Goal: Task Accomplishment & Management: Manage account settings

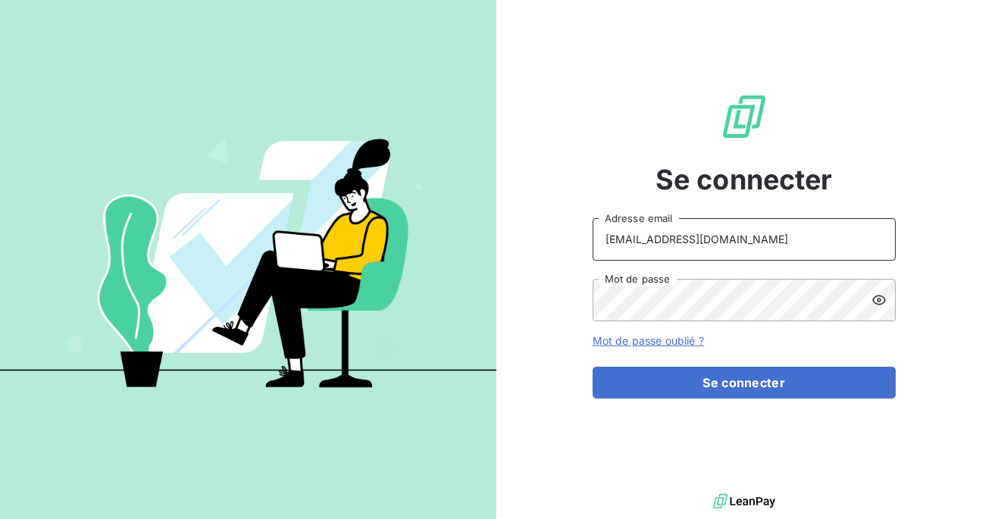
click at [708, 240] on input "[EMAIL_ADDRESS][DOMAIN_NAME]" at bounding box center [744, 239] width 303 height 42
click at [593, 367] on button "Se connecter" at bounding box center [744, 383] width 303 height 32
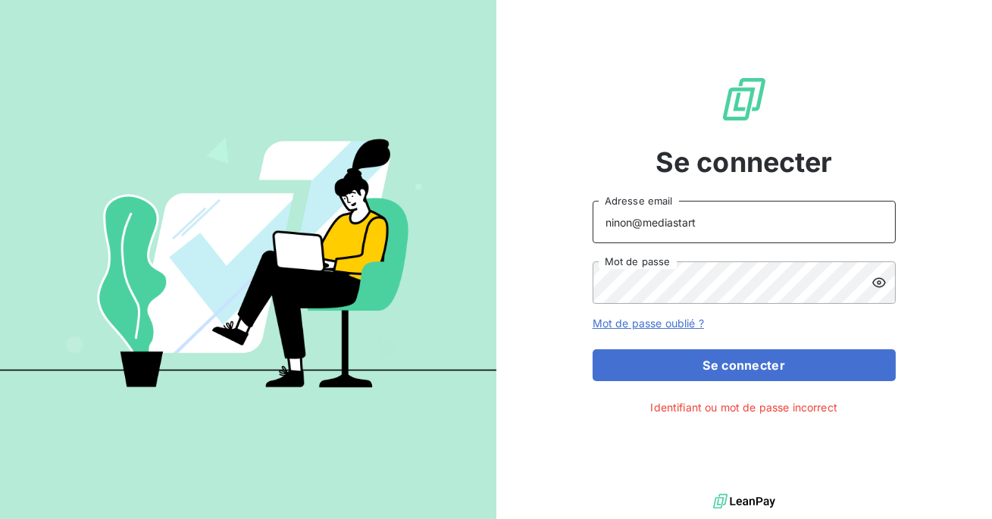
click at [723, 225] on input "ninon@mediastart" at bounding box center [744, 222] width 303 height 42
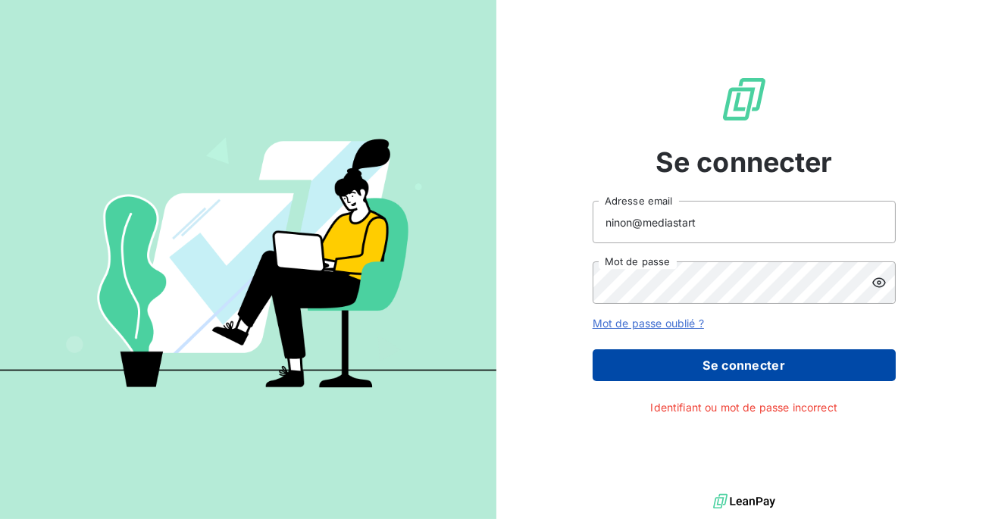
click at [692, 373] on button "Se connecter" at bounding box center [744, 365] width 303 height 32
click at [666, 371] on button "Se connecter" at bounding box center [744, 365] width 303 height 32
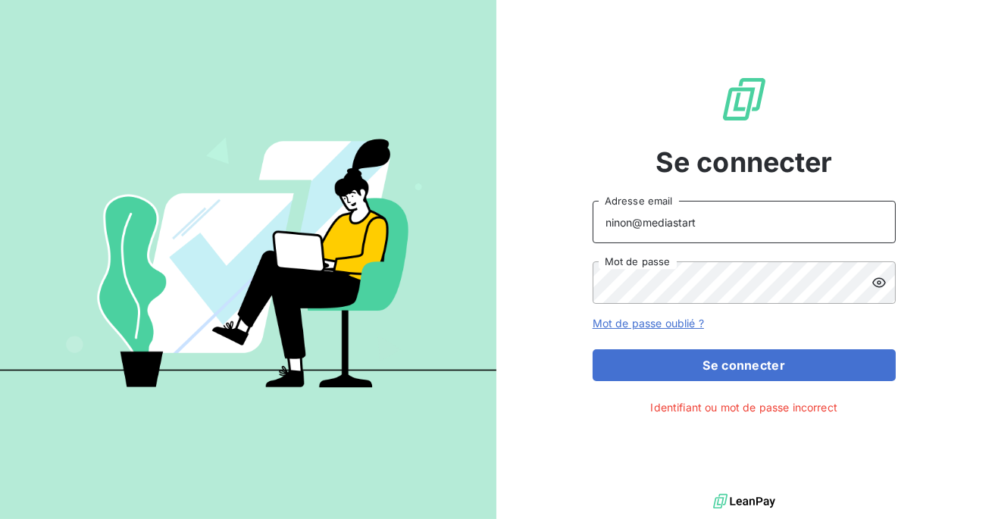
click at [632, 227] on input "ninon@mediastart" at bounding box center [744, 222] width 303 height 42
click at [593, 349] on button "Se connecter" at bounding box center [744, 365] width 303 height 32
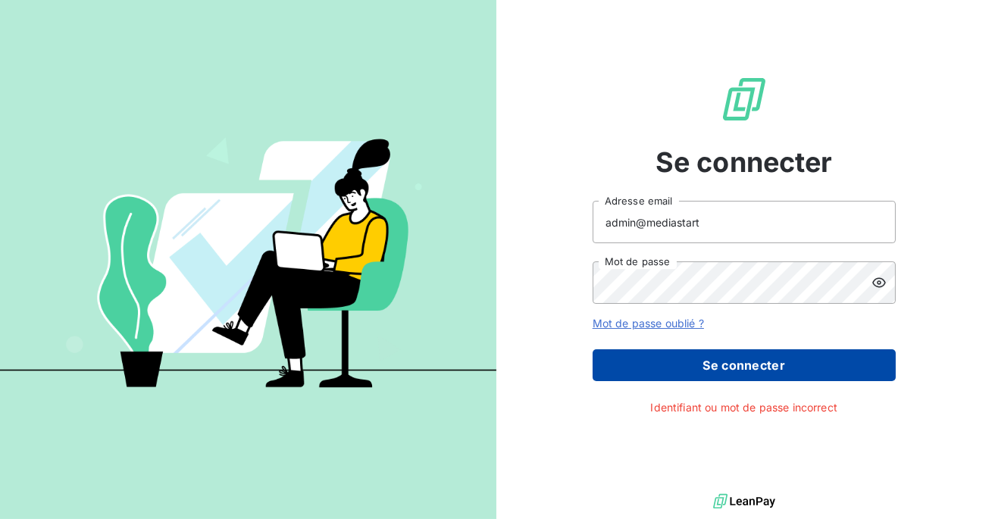
type input "admin@mediastart"
click at [716, 359] on button "Se connecter" at bounding box center [744, 365] width 303 height 32
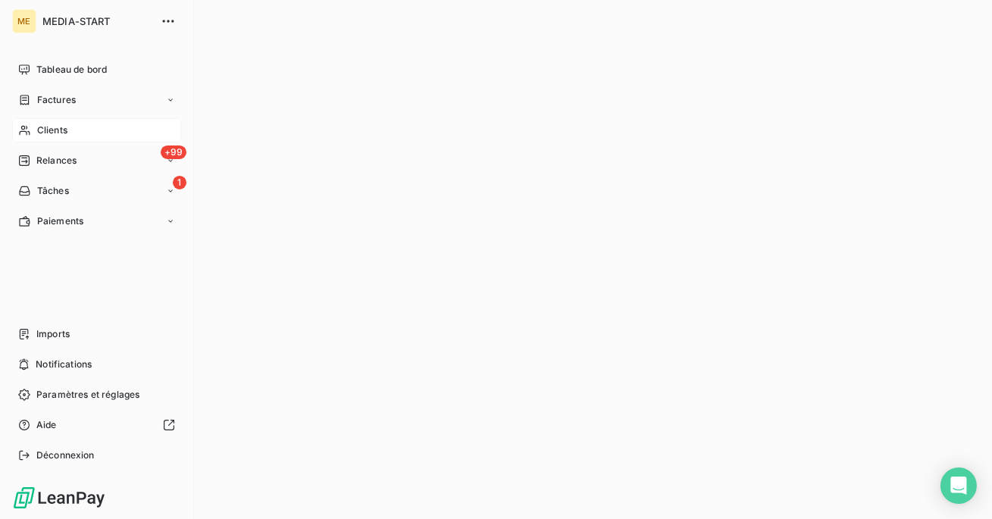
click at [47, 123] on div "Clients" at bounding box center [96, 130] width 169 height 24
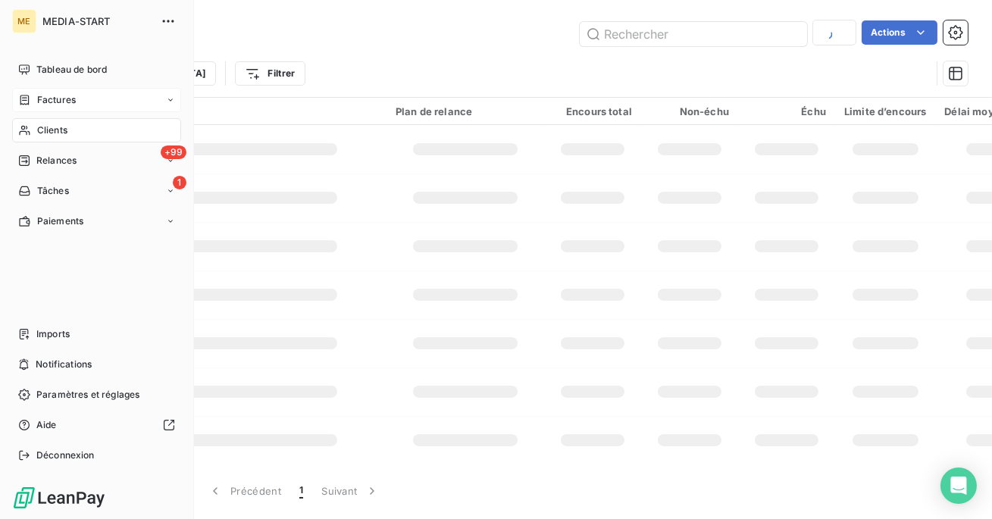
click at [49, 101] on span "Factures" at bounding box center [56, 100] width 39 height 14
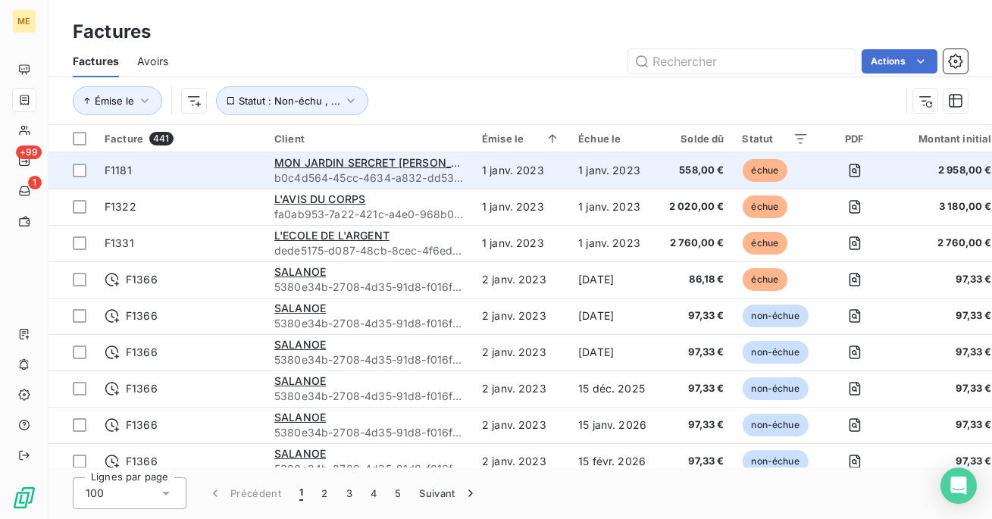
click at [239, 182] on td "F1181" at bounding box center [181, 170] width 170 height 36
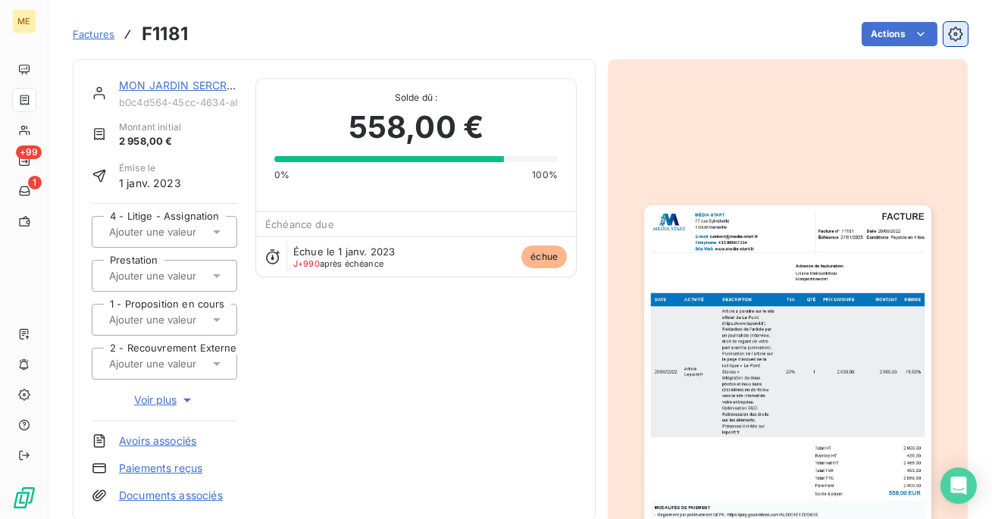
click at [951, 30] on icon "button" at bounding box center [955, 34] width 14 height 14
click at [166, 403] on span "Voir plus" at bounding box center [164, 400] width 61 height 15
